Goal: Transaction & Acquisition: Purchase product/service

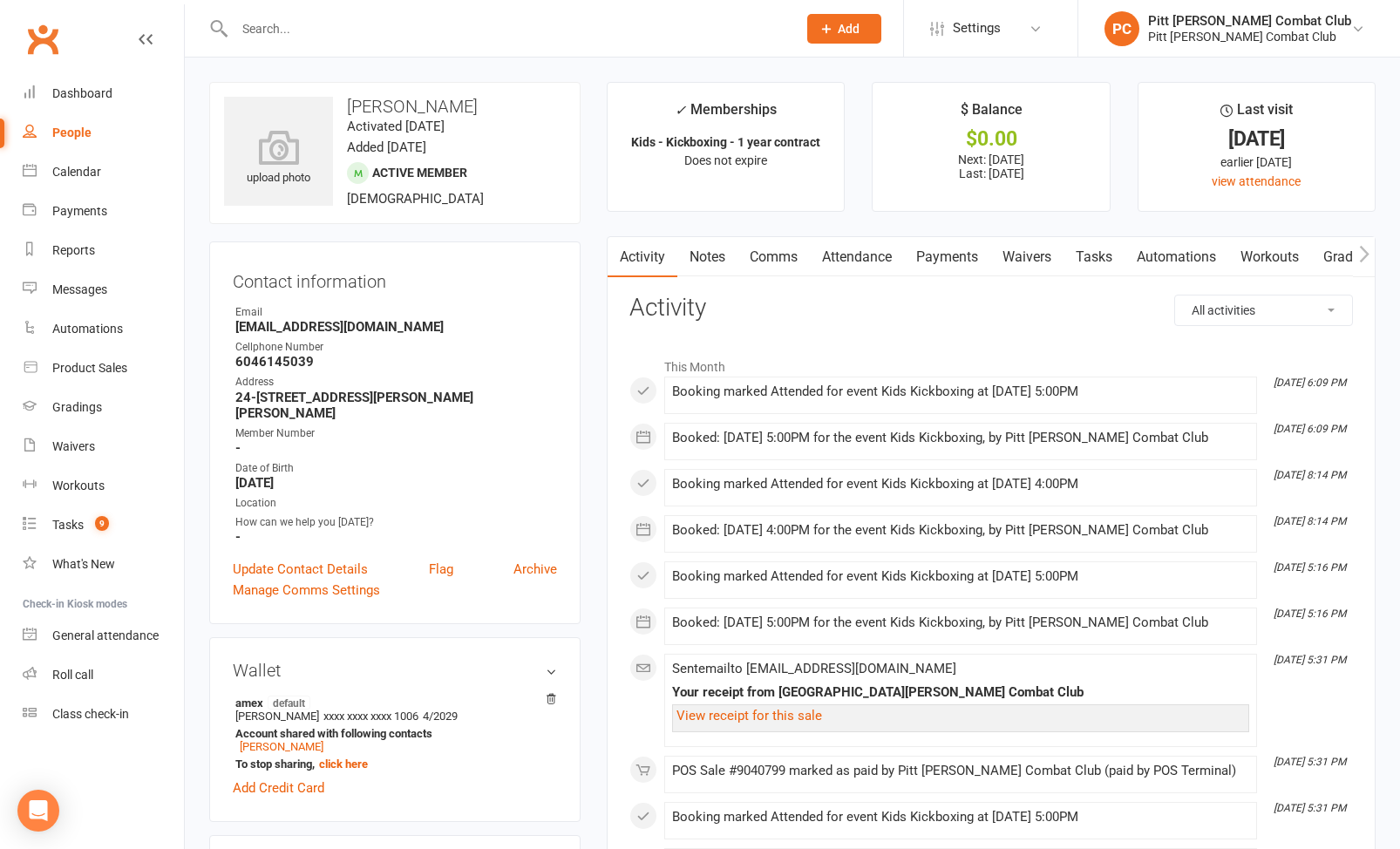
click at [104, 134] on link "People" at bounding box center [103, 133] width 162 height 40
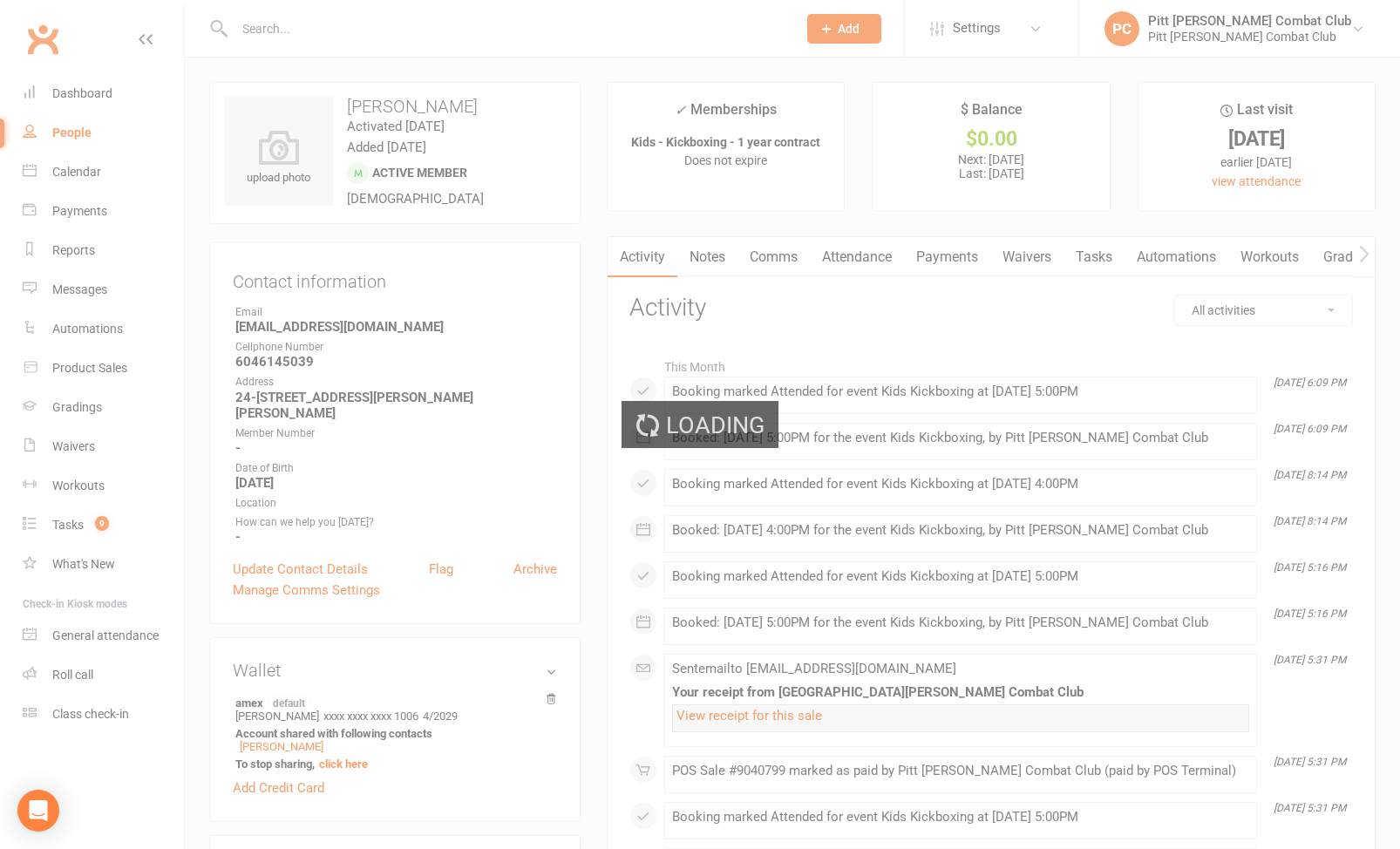
select select "100"
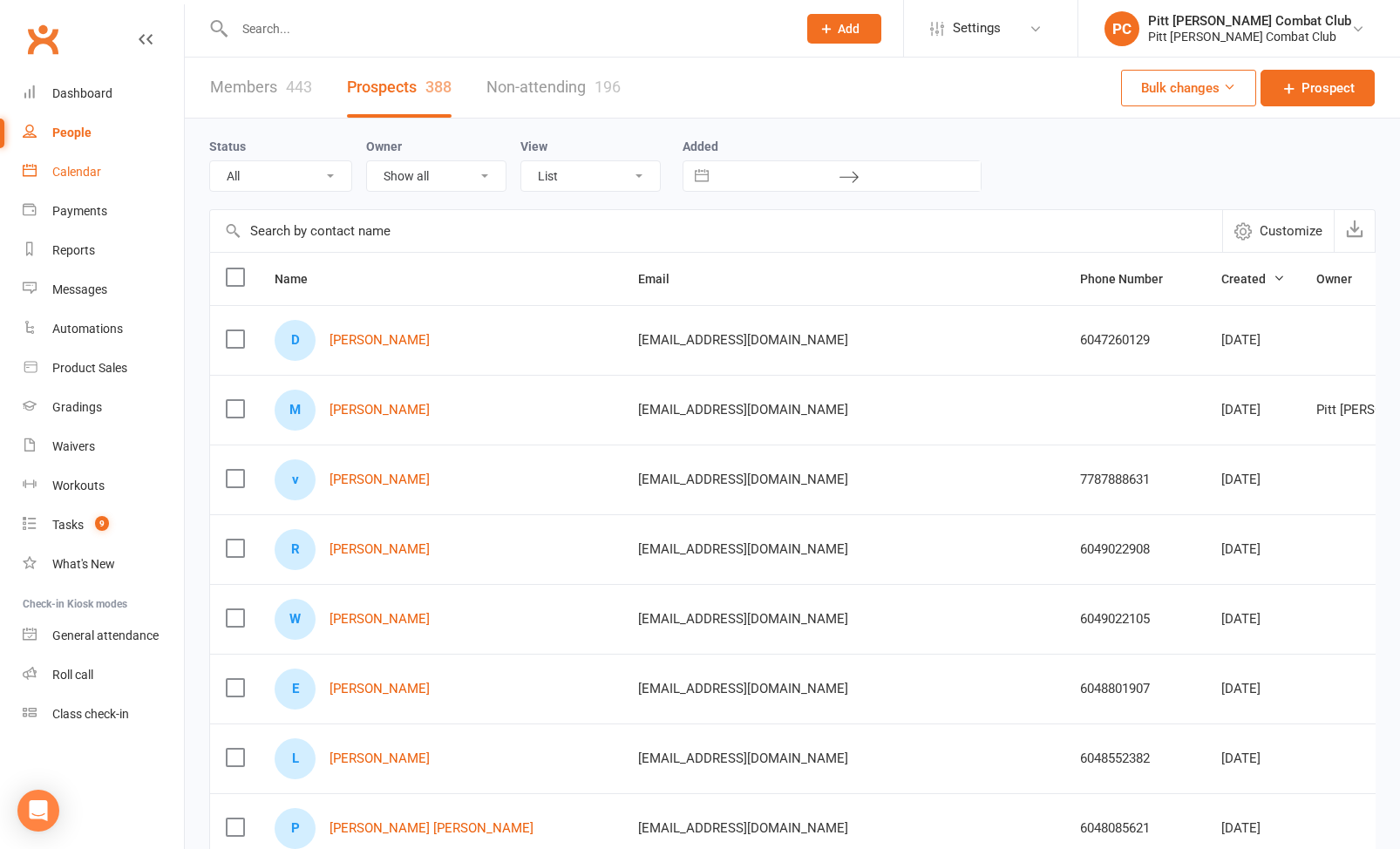
click at [99, 162] on link "Calendar" at bounding box center [103, 172] width 162 height 40
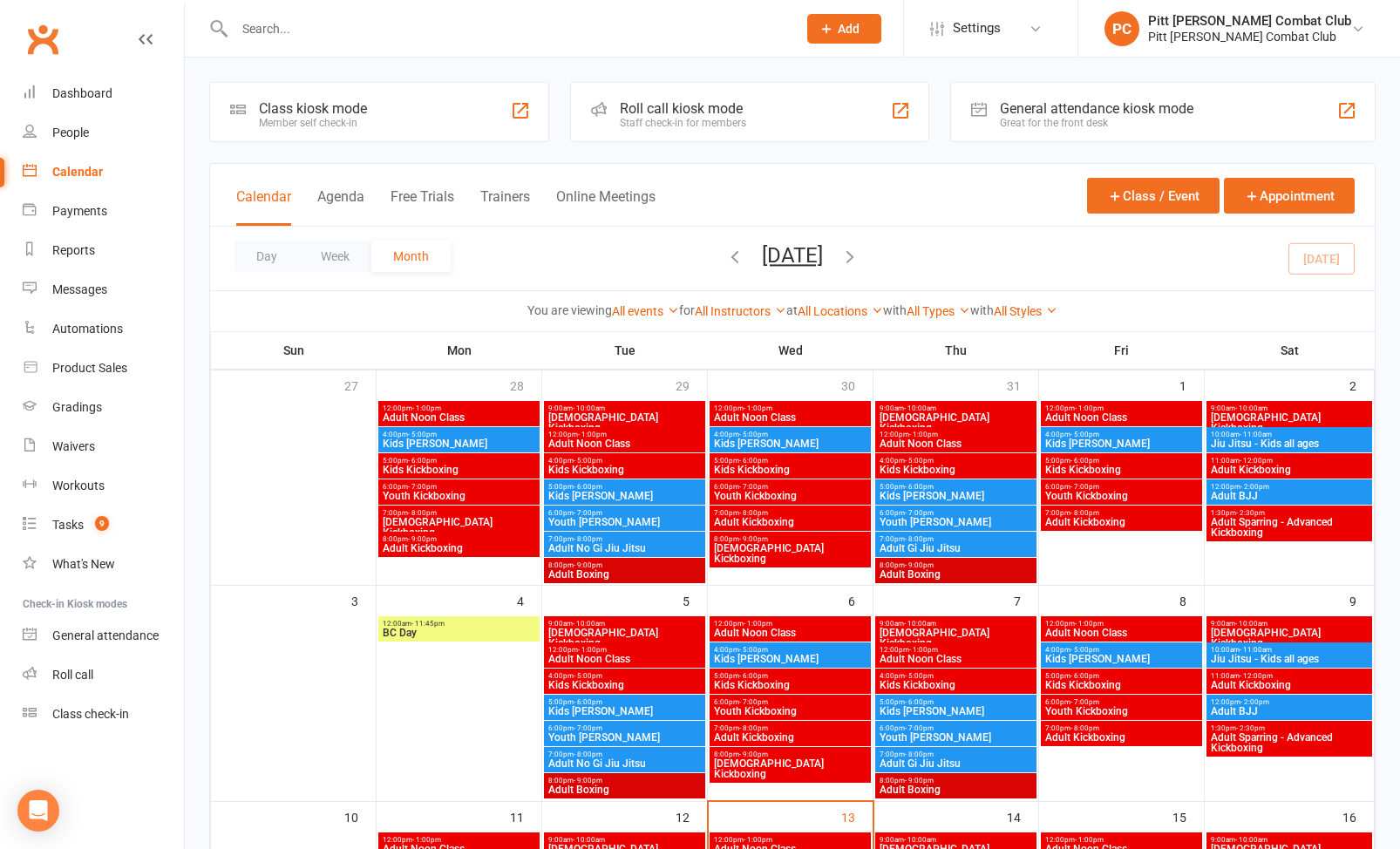
click at [364, 57] on div "Class kiosk mode Member self check-in Roll call kiosk mode Staff check-in for m…" at bounding box center [793, 860] width 1216 height 1606
click at [364, 43] on div at bounding box center [497, 28] width 575 height 57
click at [254, 27] on input "text" at bounding box center [507, 28] width 556 height 24
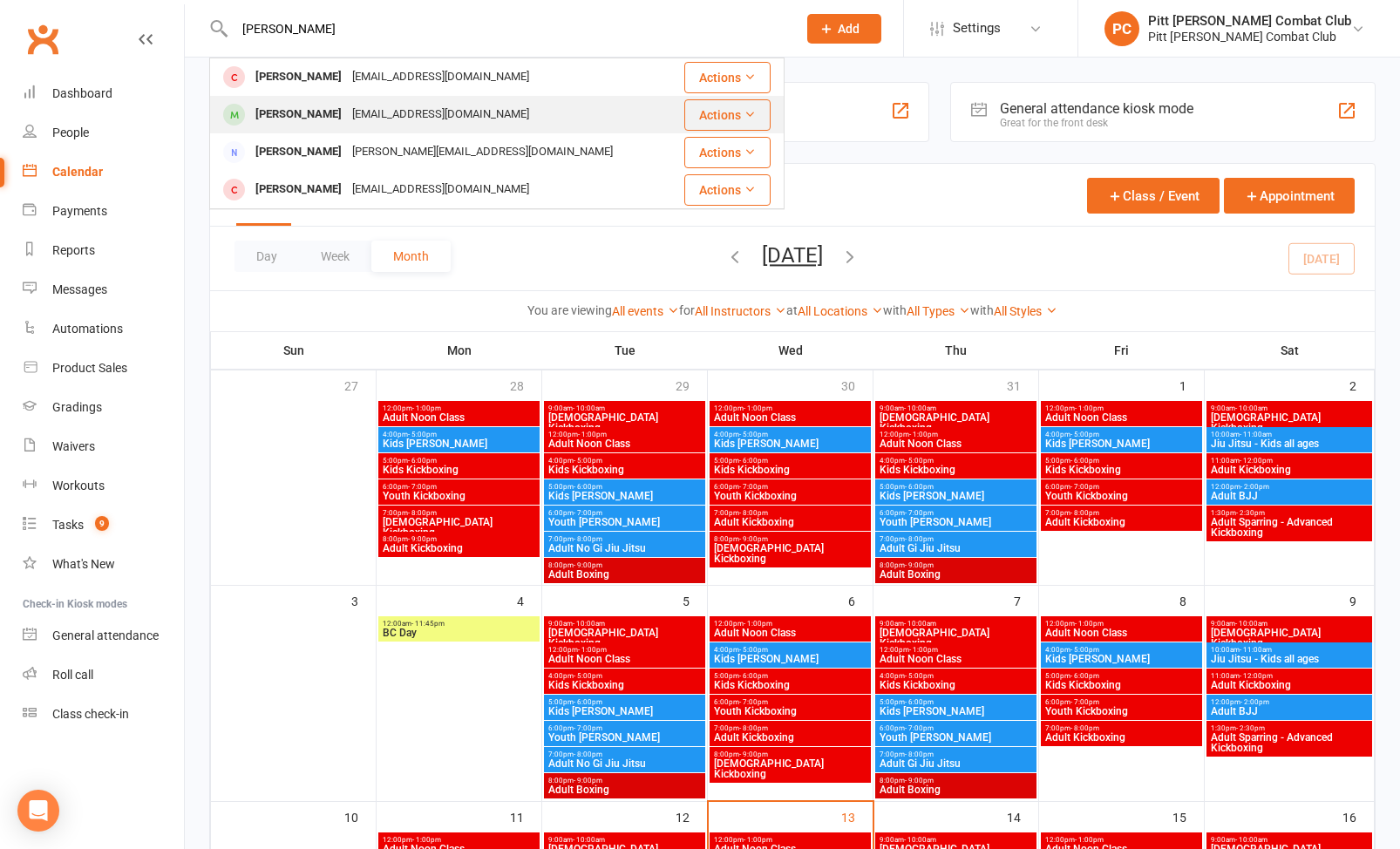
type input "curtis"
click at [267, 118] on div "[PERSON_NAME]" at bounding box center [298, 114] width 97 height 25
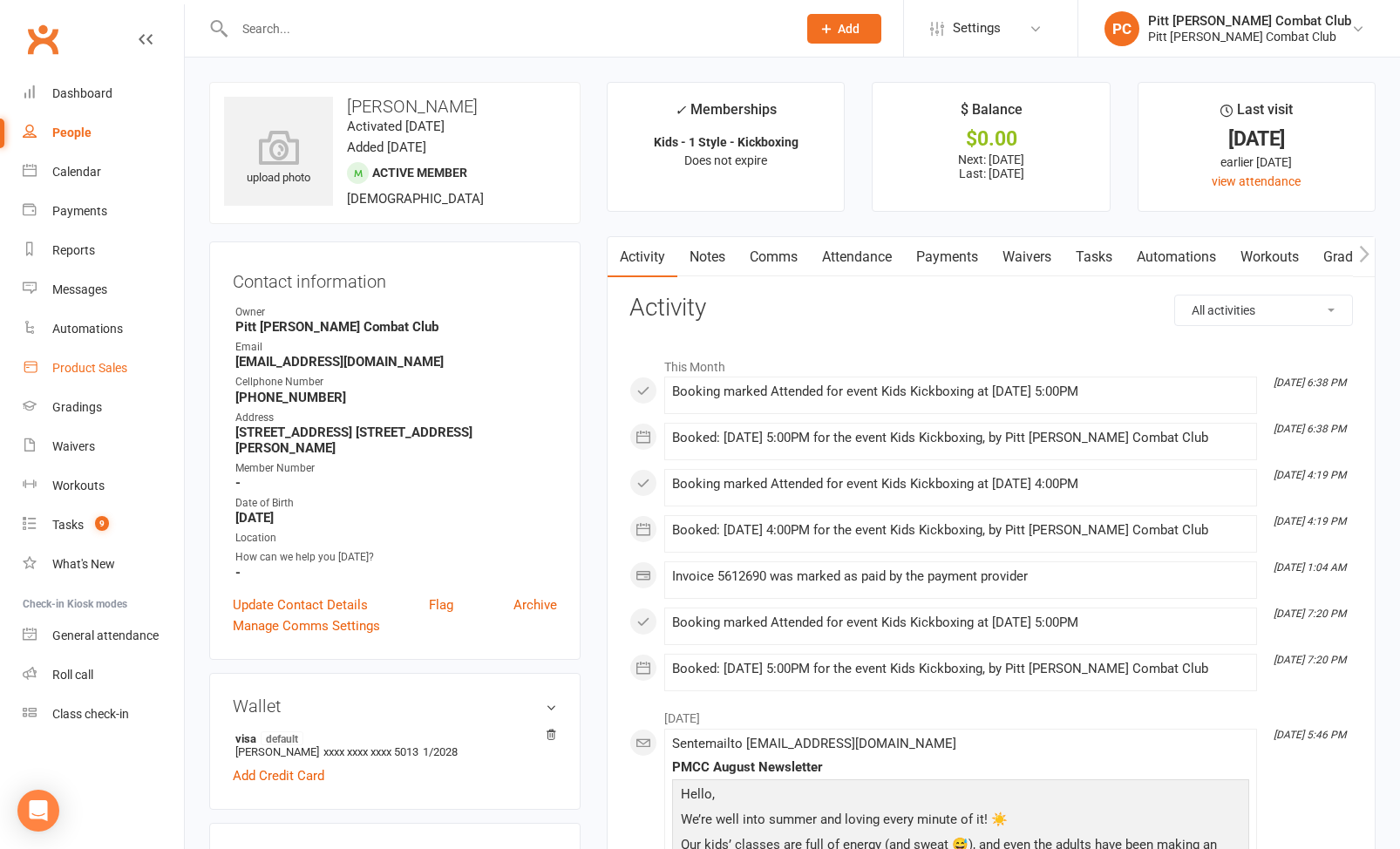
click at [97, 365] on div "Product Sales" at bounding box center [89, 368] width 75 height 14
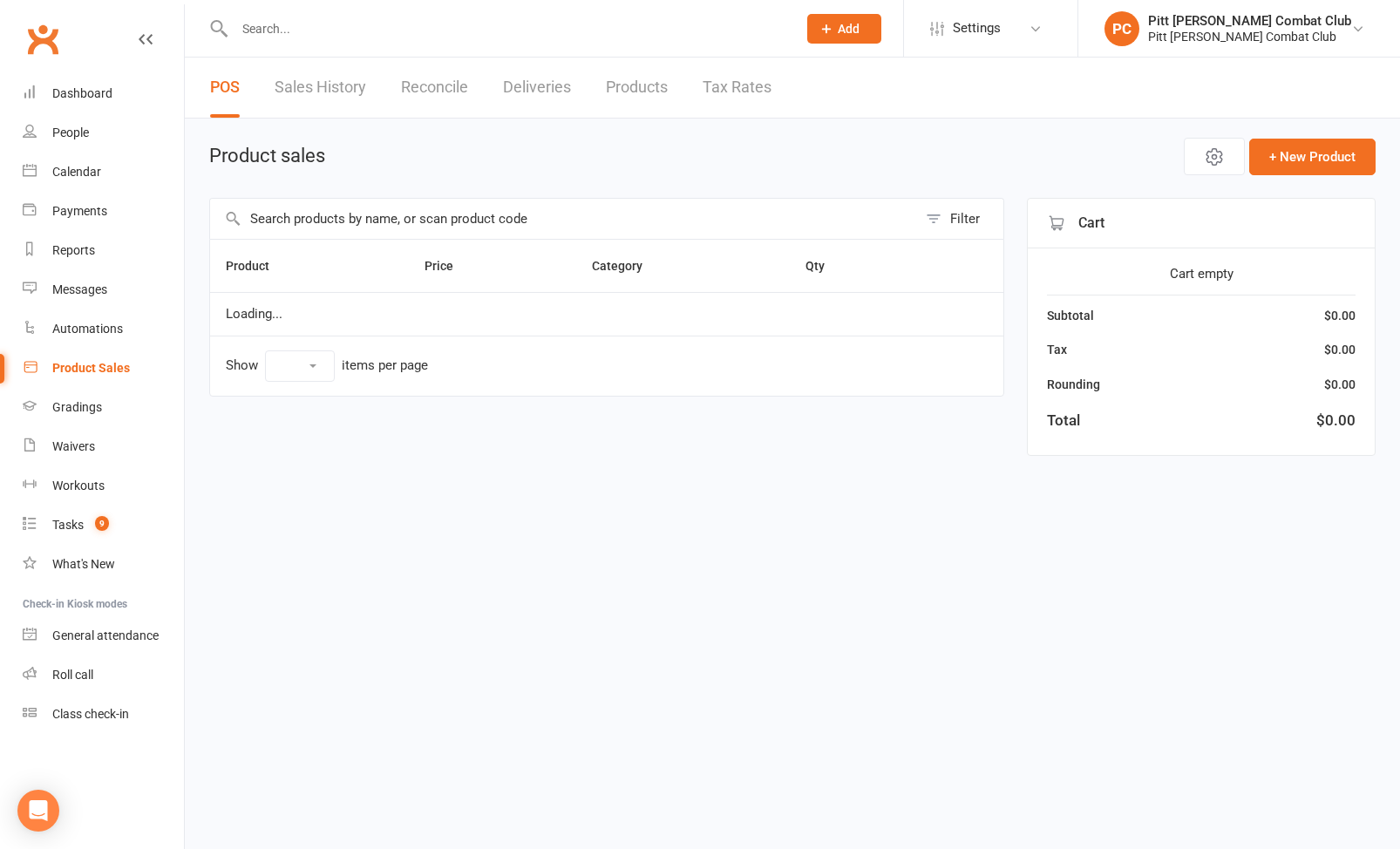
select select "100"
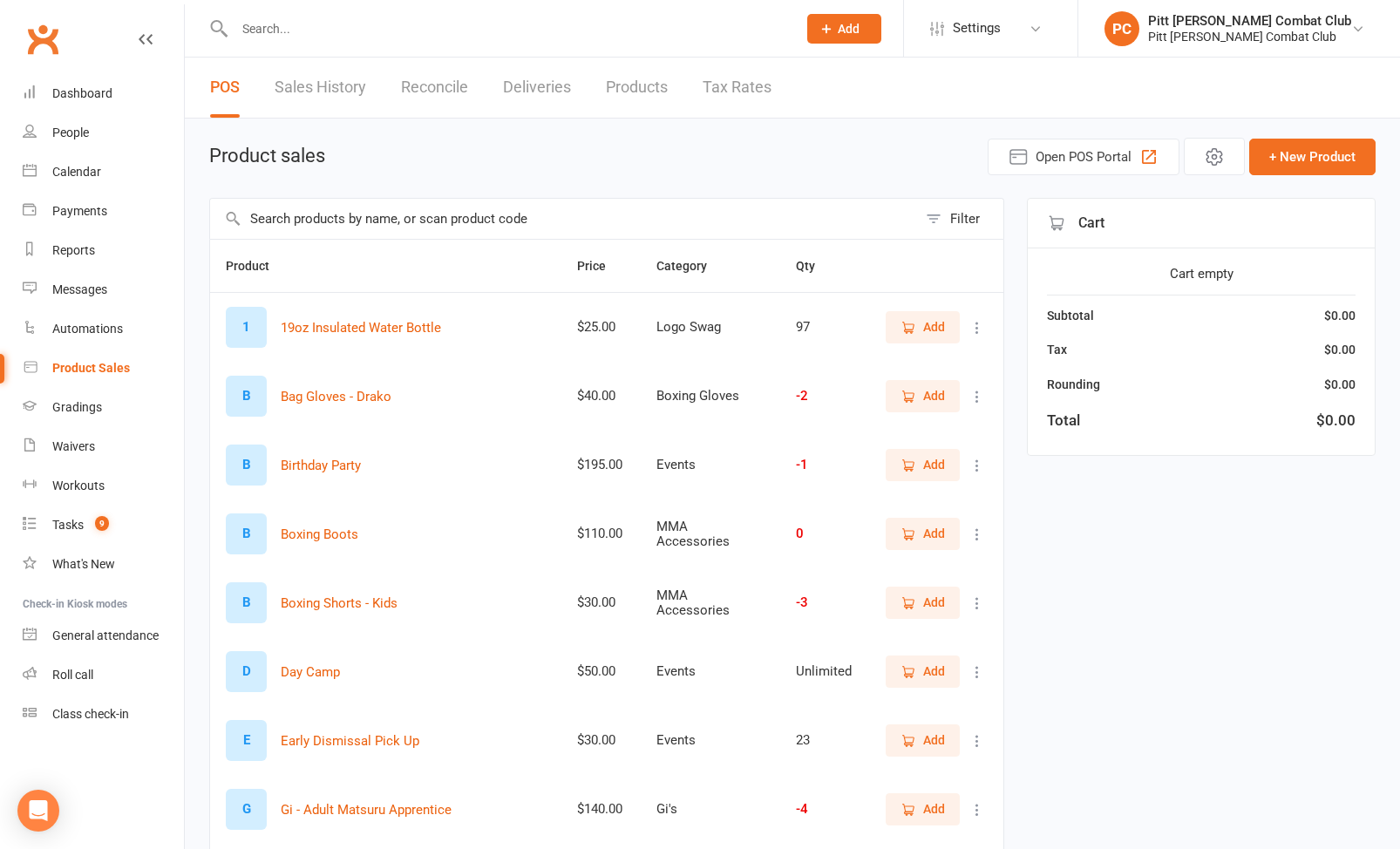
click at [282, 221] on input "text" at bounding box center [563, 218] width 707 height 40
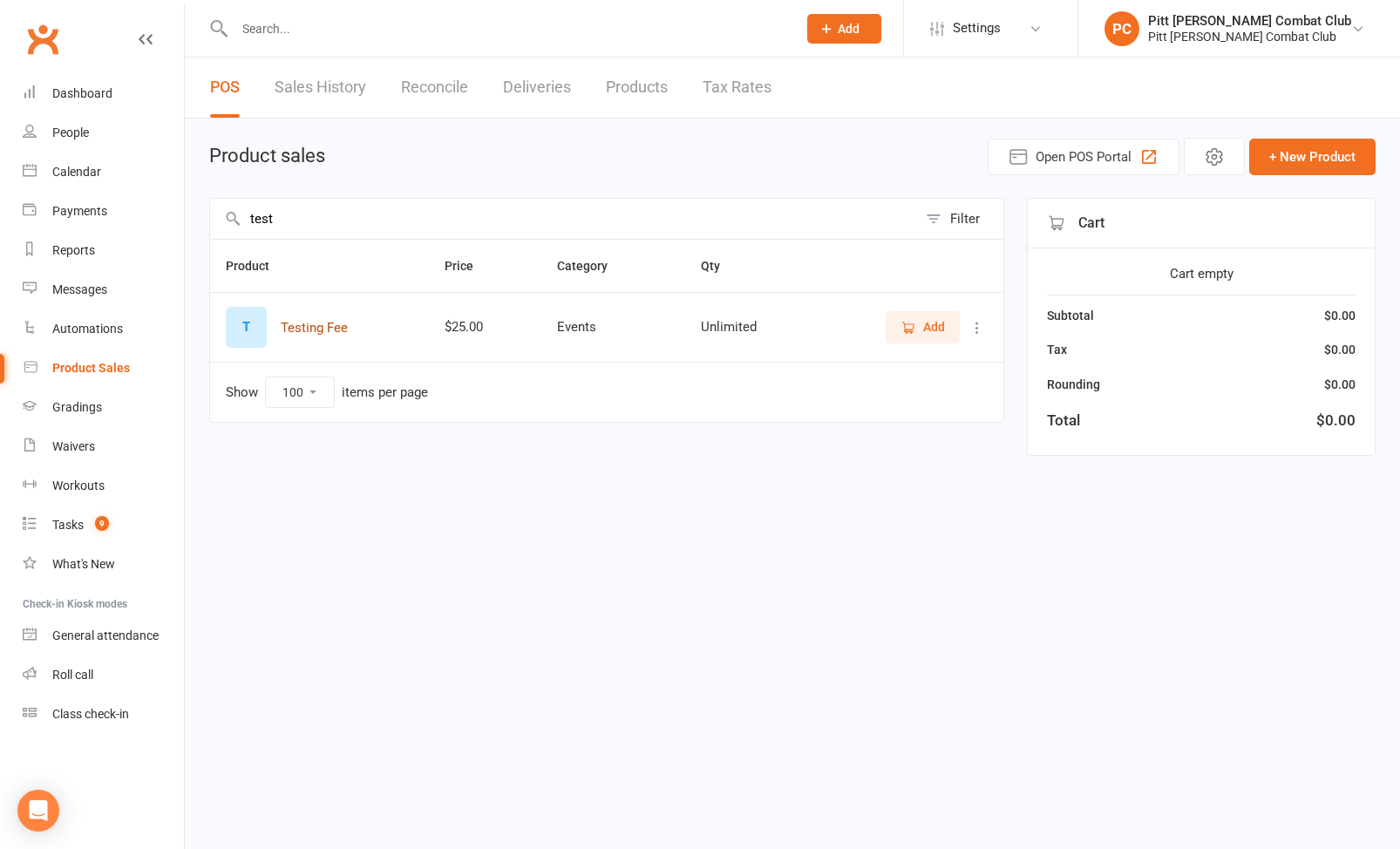
type input "test"
click at [305, 336] on button "Testing Fee" at bounding box center [314, 328] width 67 height 21
click at [904, 334] on icon "button" at bounding box center [908, 328] width 15 height 15
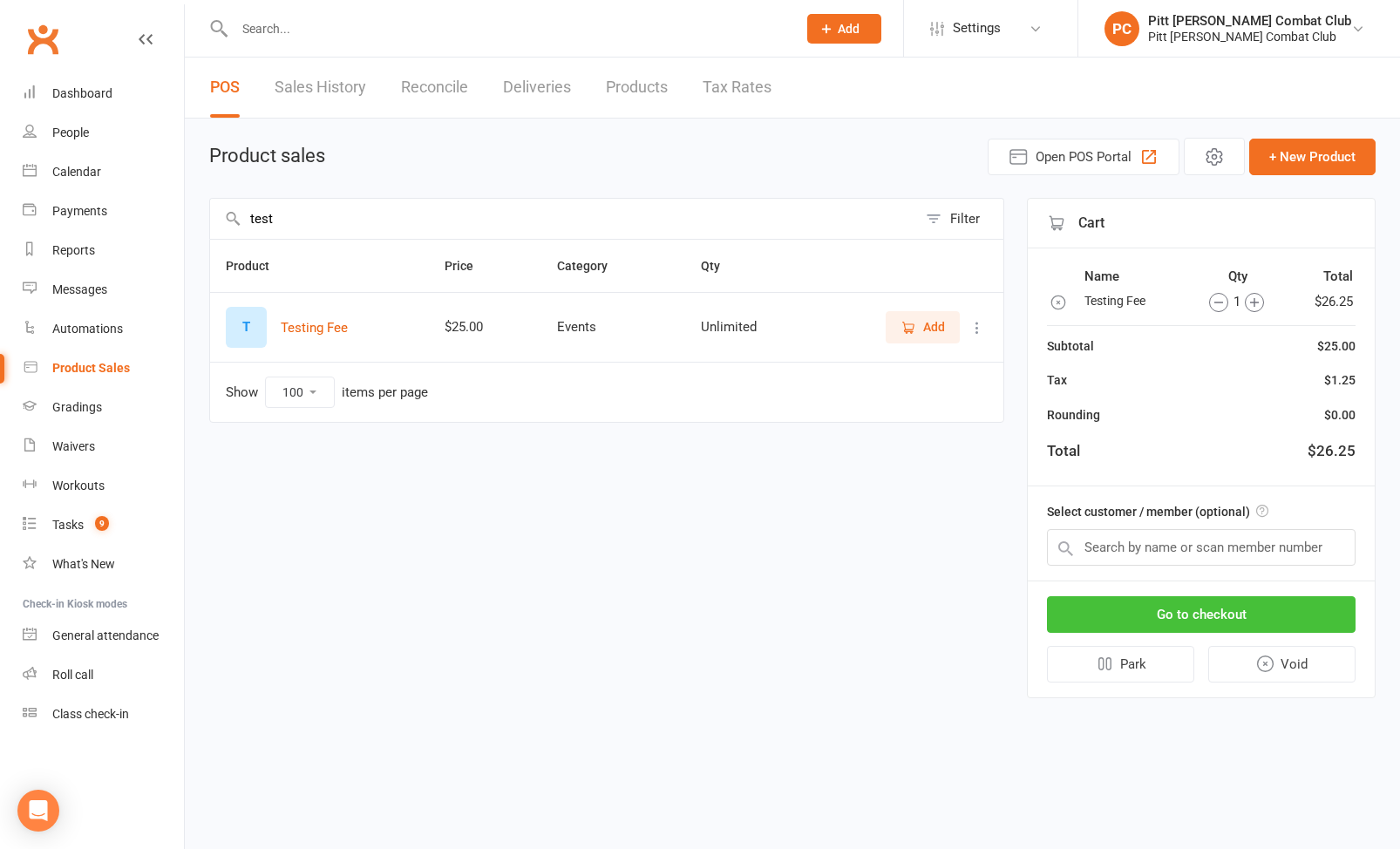
click at [1190, 600] on button "Go to checkout" at bounding box center [1202, 615] width 309 height 37
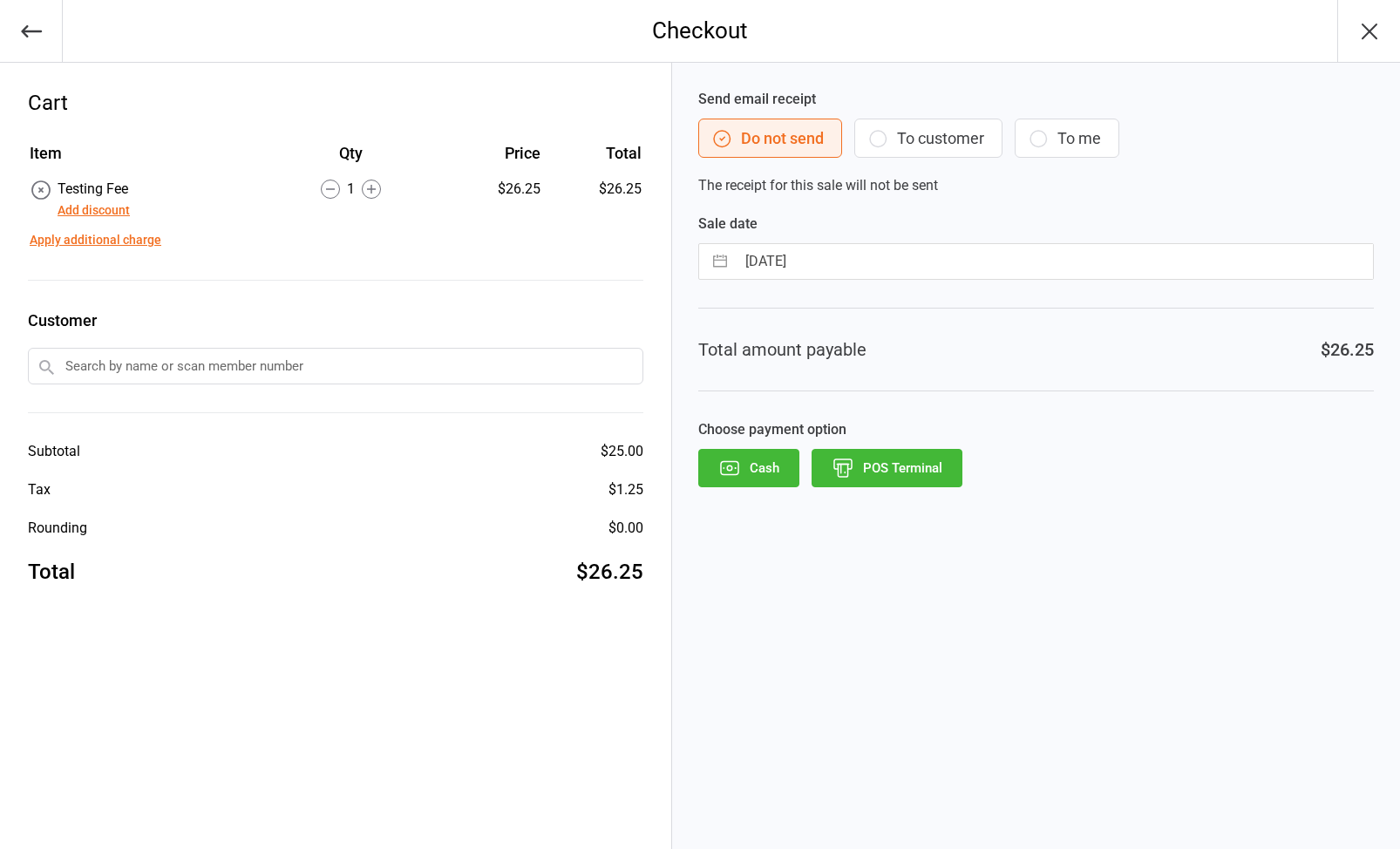
click at [262, 366] on input "text" at bounding box center [336, 366] width 616 height 37
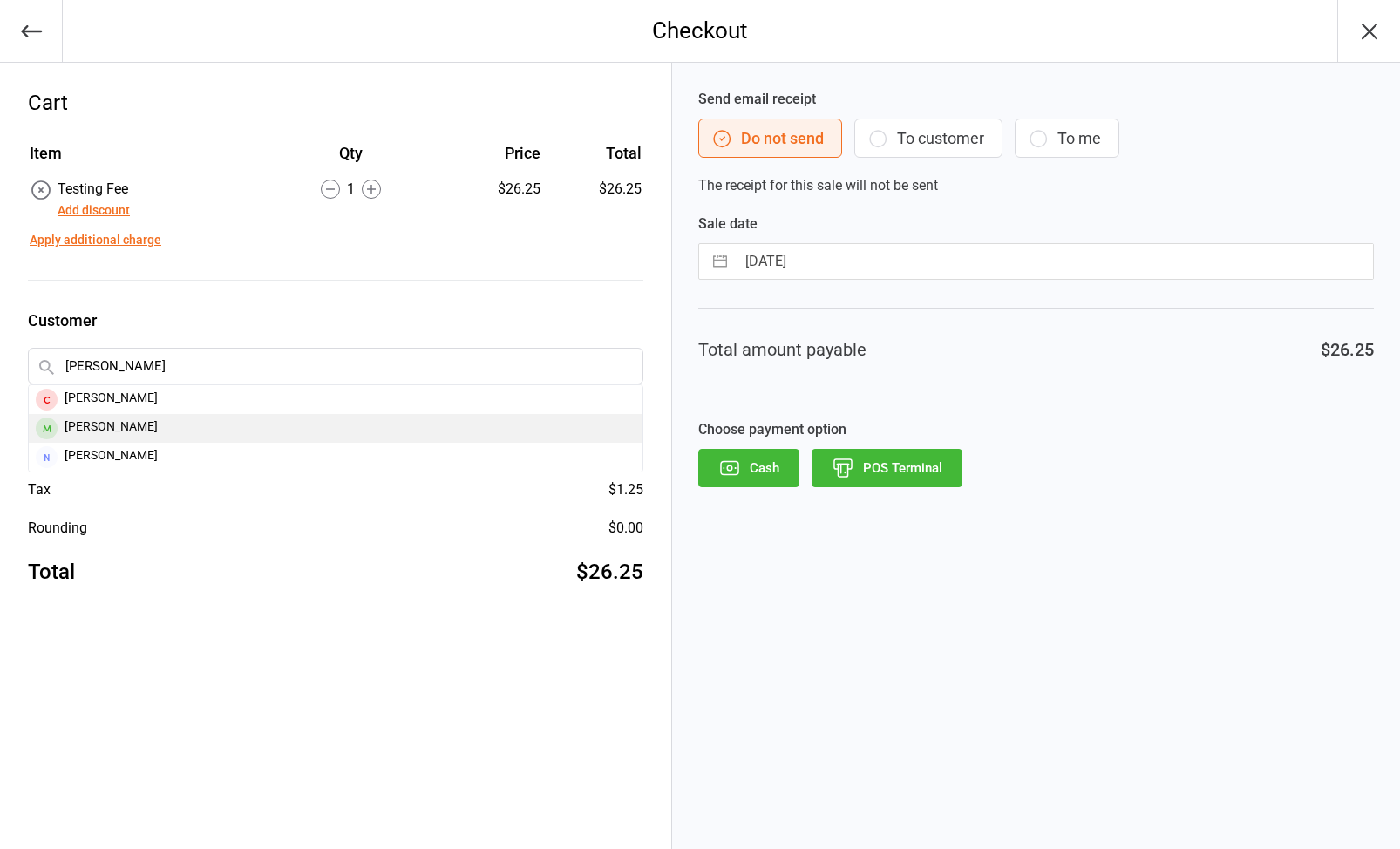
type input "[PERSON_NAME]"
click at [182, 420] on div "[PERSON_NAME]" at bounding box center [336, 429] width 614 height 29
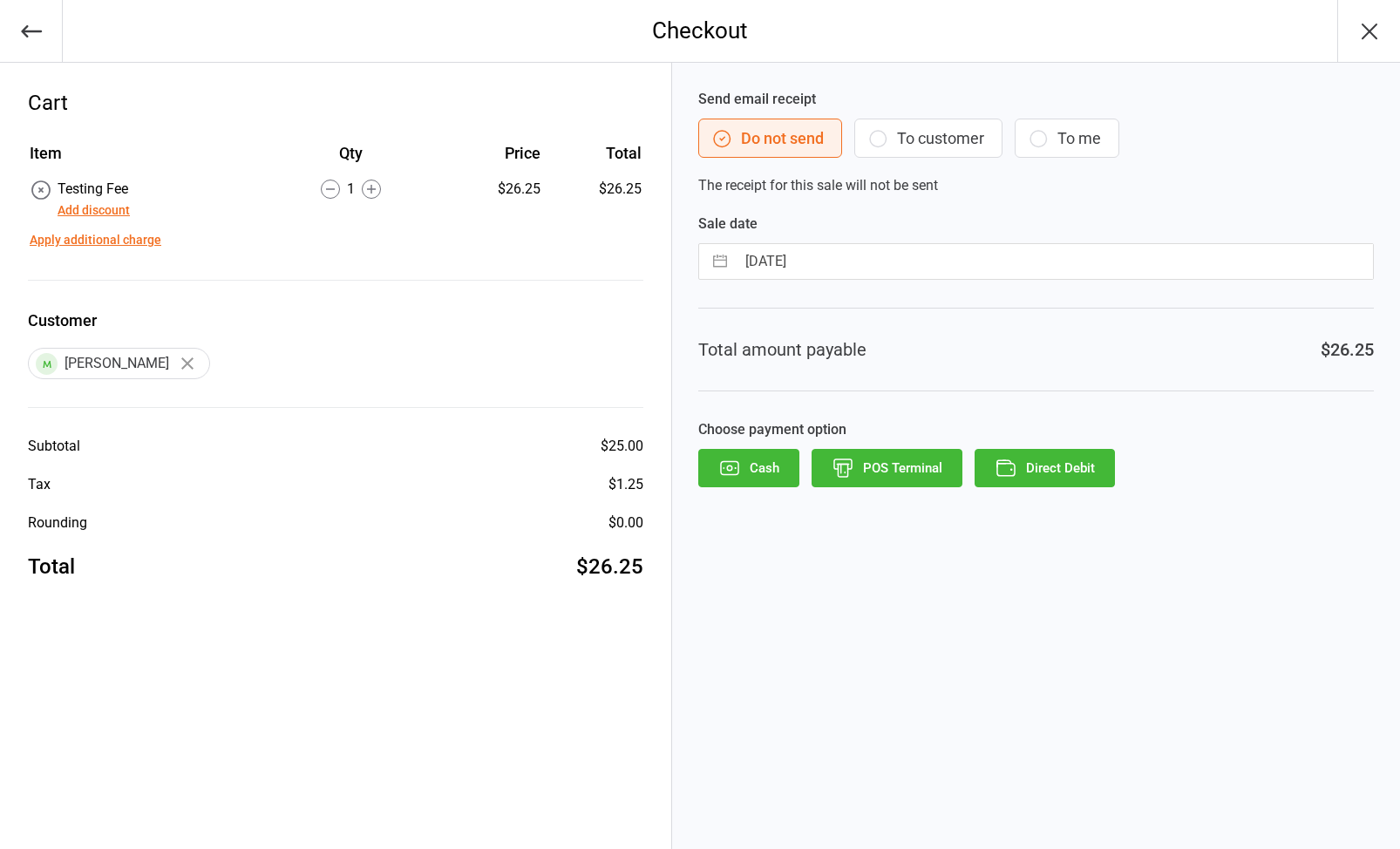
click at [917, 122] on button "To customer" at bounding box center [928, 137] width 148 height 40
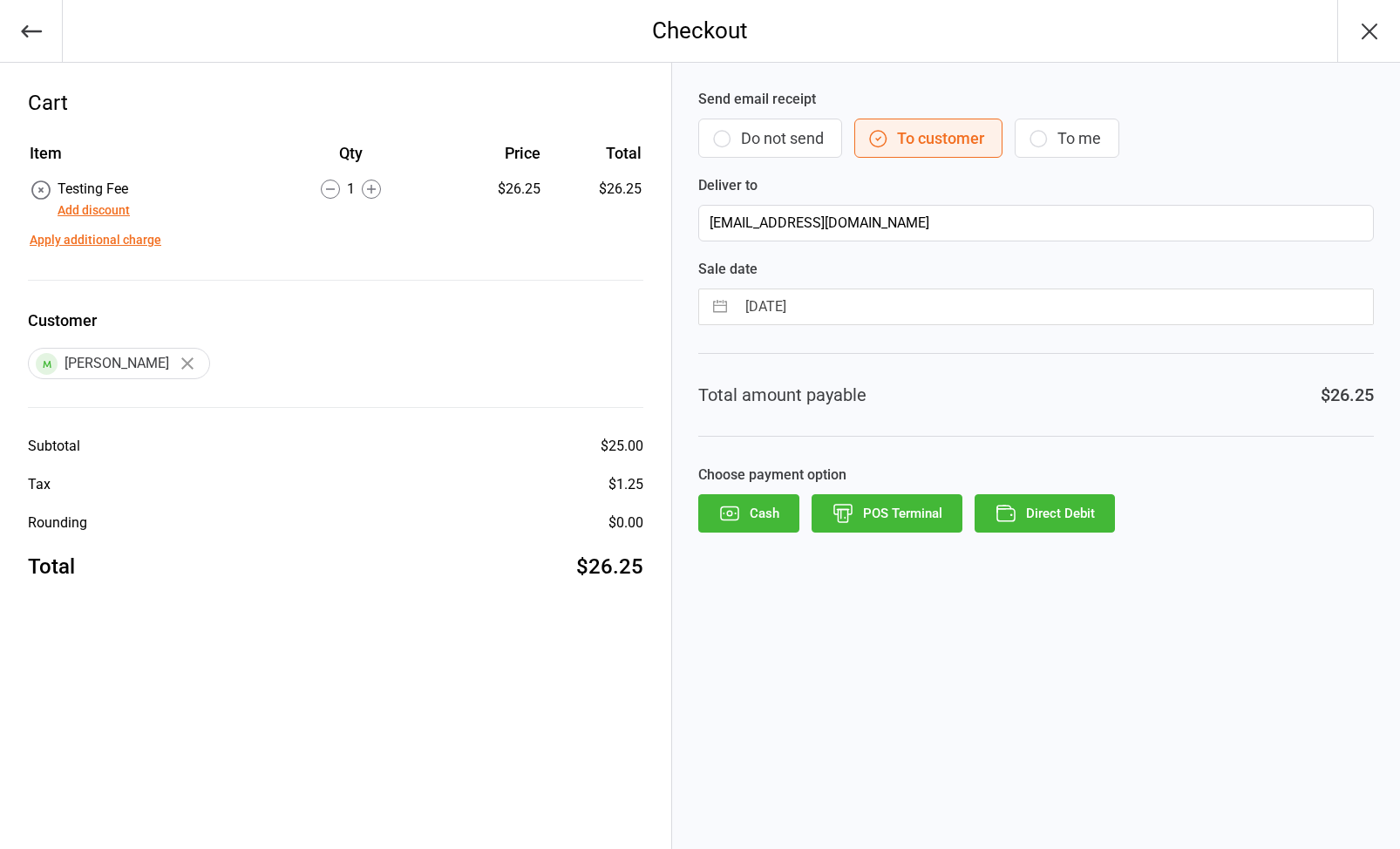
click at [1020, 505] on button "Direct Debit" at bounding box center [1045, 514] width 140 height 39
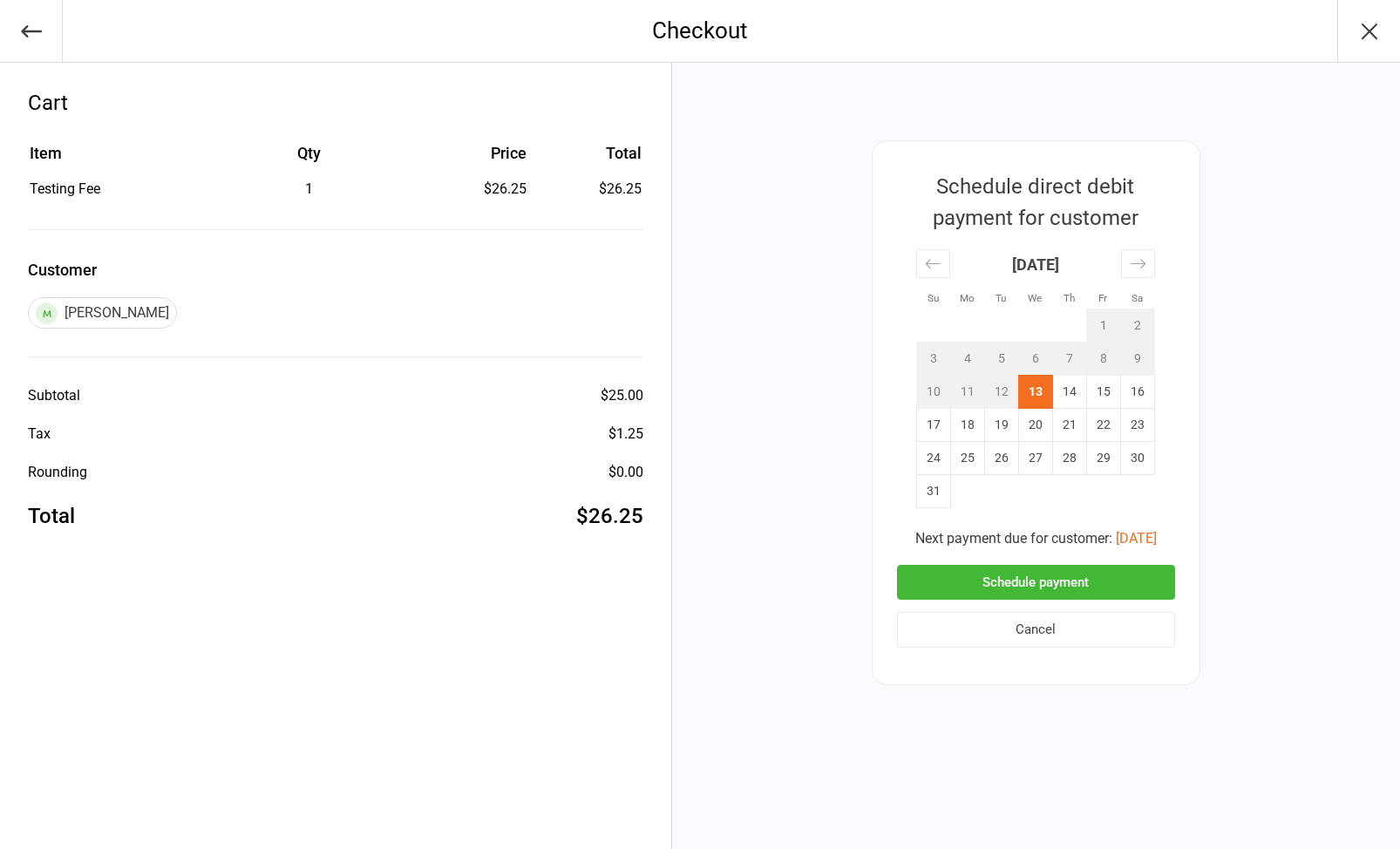
click at [977, 583] on button "Schedule payment" at bounding box center [1036, 583] width 278 height 36
